Goal: Entertainment & Leisure: Consume media (video, audio)

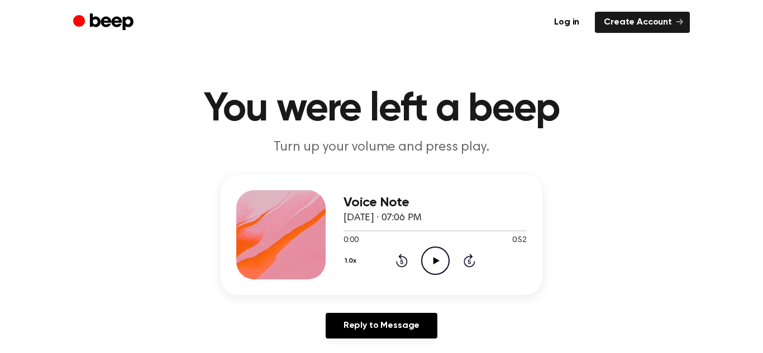
click at [434, 262] on icon at bounding box center [436, 260] width 6 height 7
click at [434, 257] on icon "Play Audio" at bounding box center [435, 261] width 28 height 28
click at [431, 240] on div "0:00 0:29" at bounding box center [434, 241] width 183 height 12
click at [435, 255] on icon "Play Audio" at bounding box center [435, 261] width 28 height 28
click at [438, 264] on icon "Play Audio" at bounding box center [435, 261] width 28 height 28
